Goal: Communication & Community: Ask a question

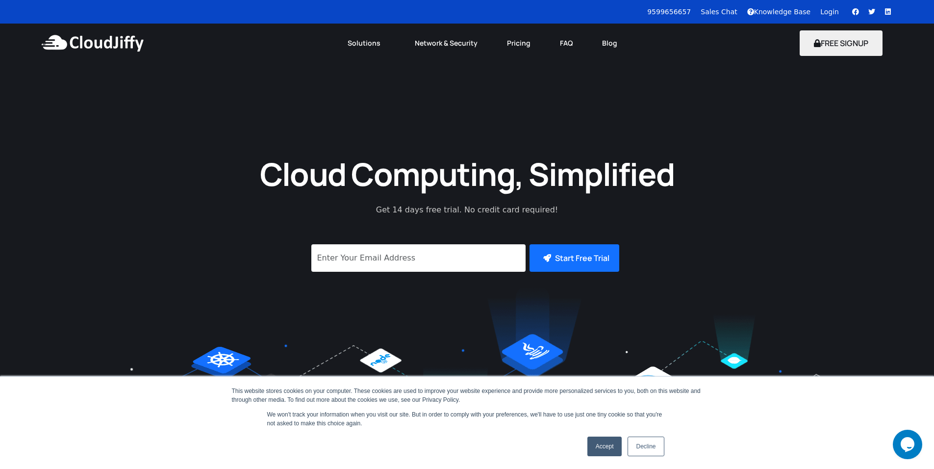
click at [89, 43] on img at bounding box center [92, 42] width 106 height 29
click at [594, 109] on div "Cloud Computing, Simplified Get 14 days free trial. No credit card required! Su…" at bounding box center [467, 294] width 934 height 463
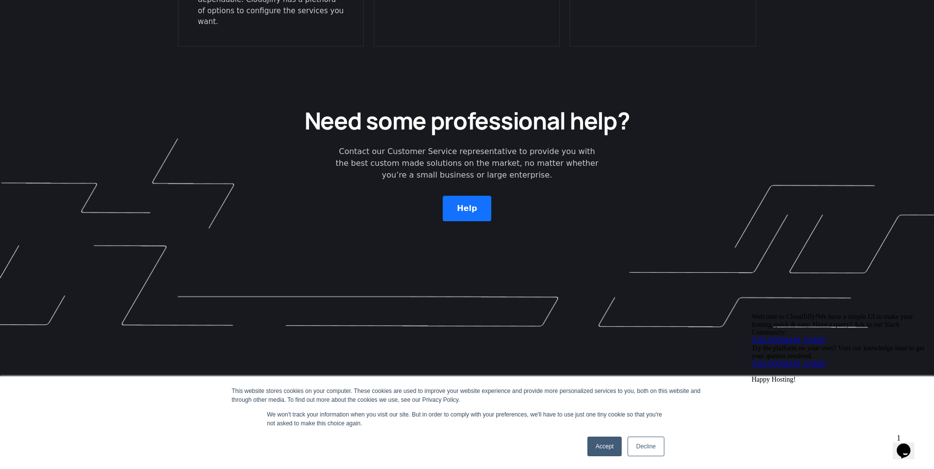
scroll to position [2784, 0]
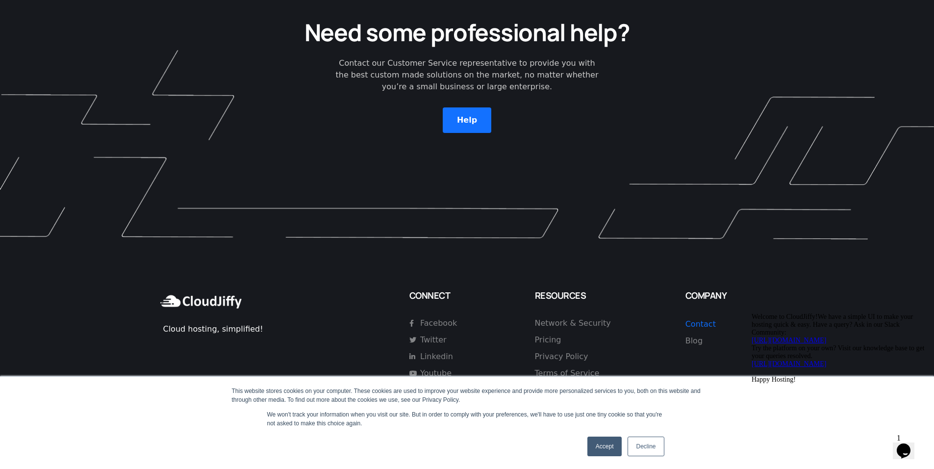
click at [615, 446] on link "Accept" at bounding box center [604, 446] width 35 height 20
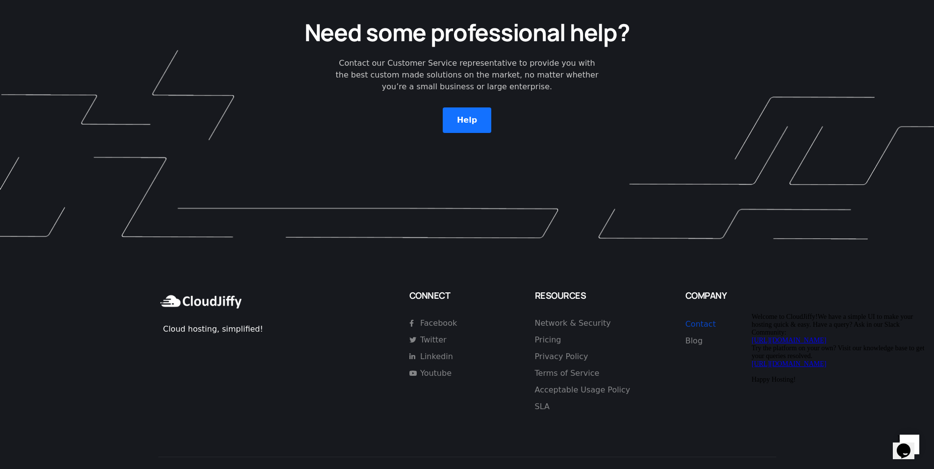
click at [700, 319] on link "Contact" at bounding box center [700, 323] width 30 height 9
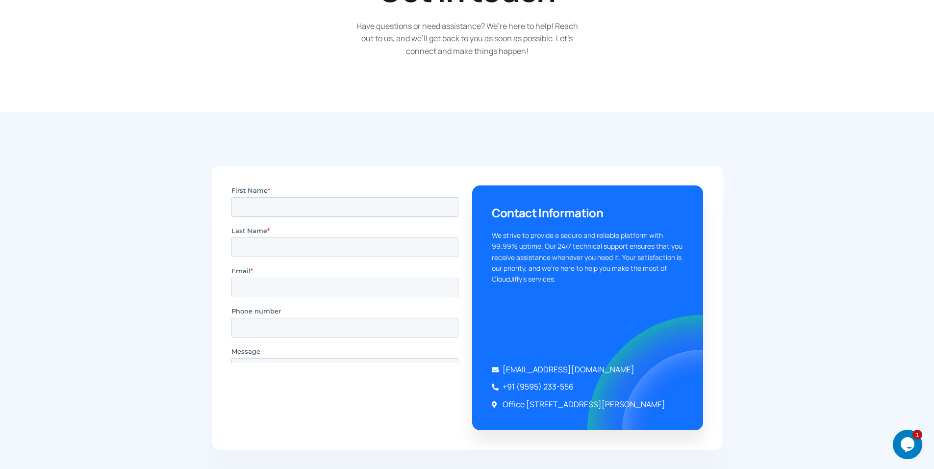
scroll to position [245, 0]
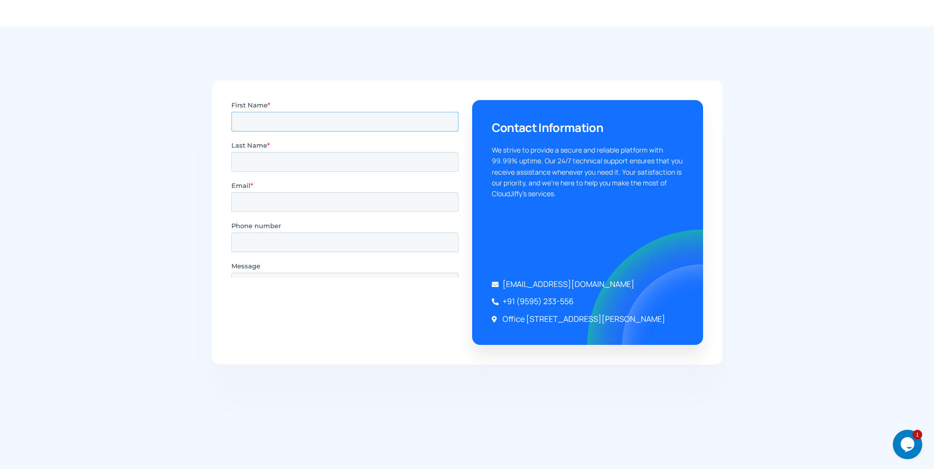
click at [255, 115] on input "First Name *" at bounding box center [344, 121] width 227 height 20
type input "Lucas"
type input "Valecka"
type input "lucas@cryptomus.com"
type input "+447309909348"
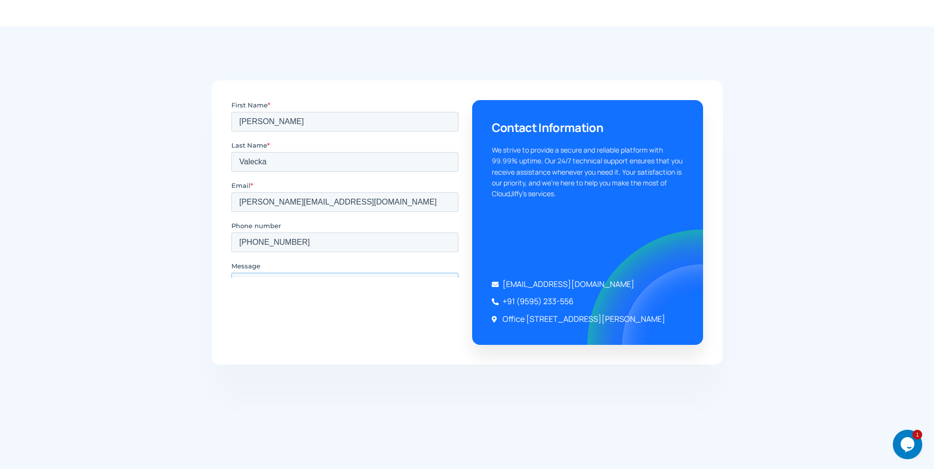
click at [347, 272] on textarea "Message" at bounding box center [344, 288] width 227 height 32
click at [804, 202] on div "Contact Information We strive to provide a secure and reliable platform with 99…" at bounding box center [467, 222] width 934 height 392
click at [337, 272] on textarea "Message" at bounding box center [344, 288] width 227 height 32
paste textarea "I’m reaching out regarding a potential partnership. I'm Lucas, I represent Cryp…"
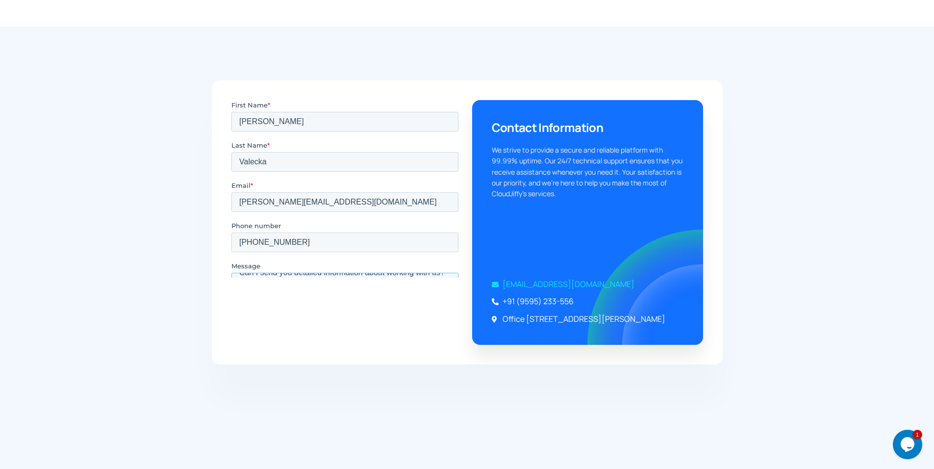
type textarea "I’m reaching out regarding a potential partnership. I'm Lucas, I represent Cryp…"
click at [343, 330] on input "Submit" at bounding box center [346, 339] width 47 height 19
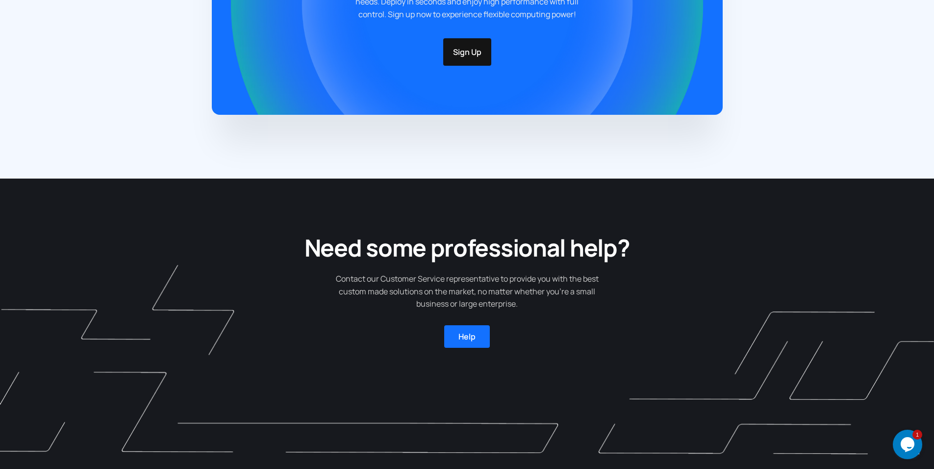
scroll to position [1078, 0]
